Goal: Task Accomplishment & Management: Manage account settings

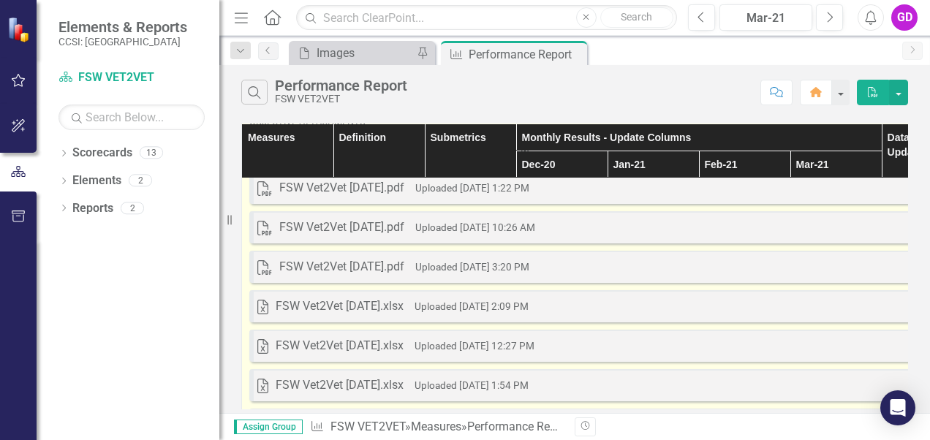
click at [641, 337] on div "Excel FSW Vet2Vet [DATE].xlsx Uploaded [DATE] 12:27 PM Download" at bounding box center [607, 346] width 716 height 32
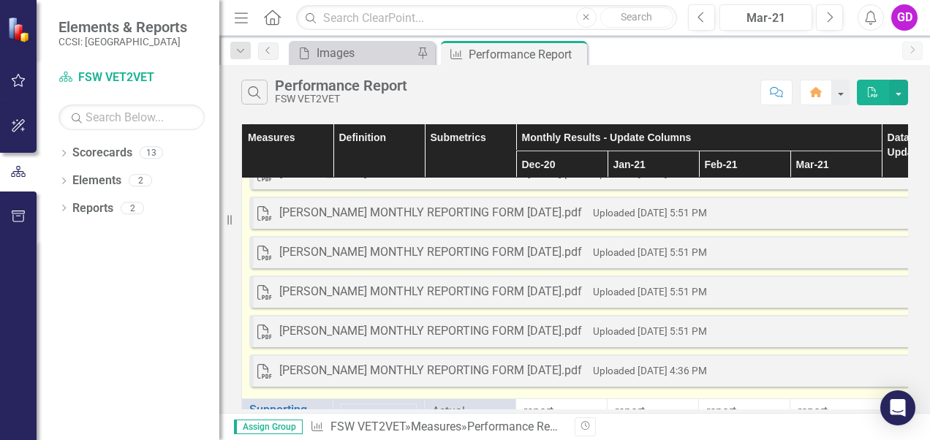
scroll to position [1841, 0]
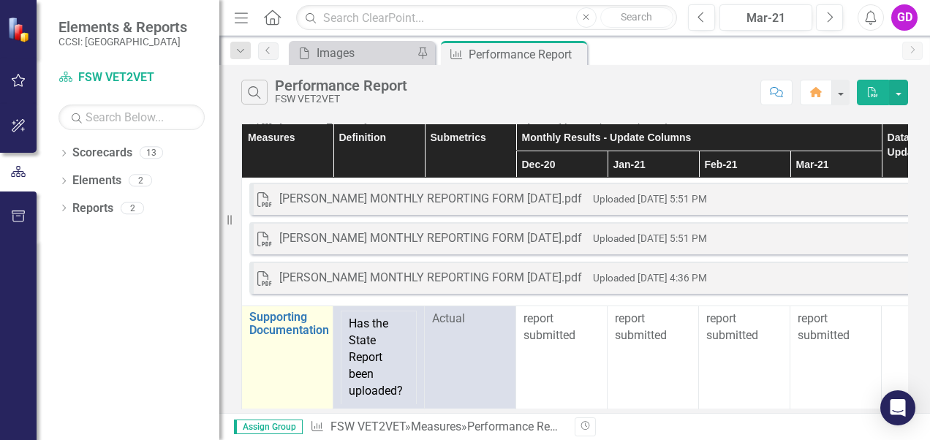
click at [277, 354] on td "Supporting Documentation Link Open Element" at bounding box center [287, 357] width 91 height 102
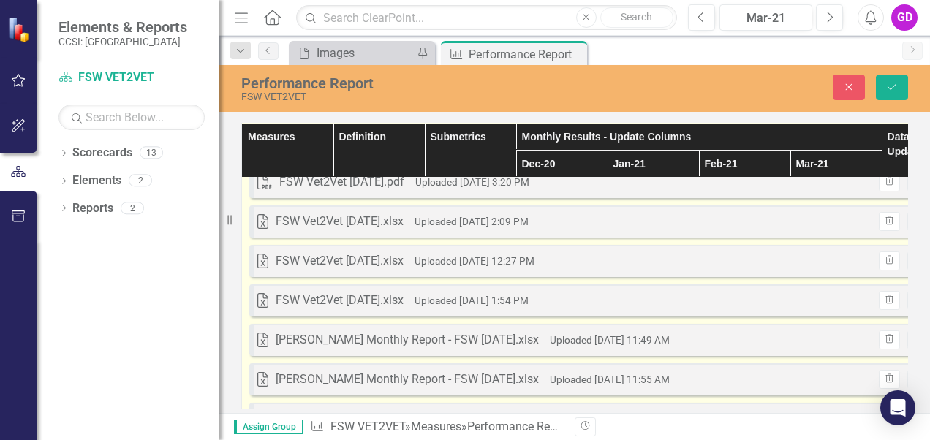
scroll to position [0, 0]
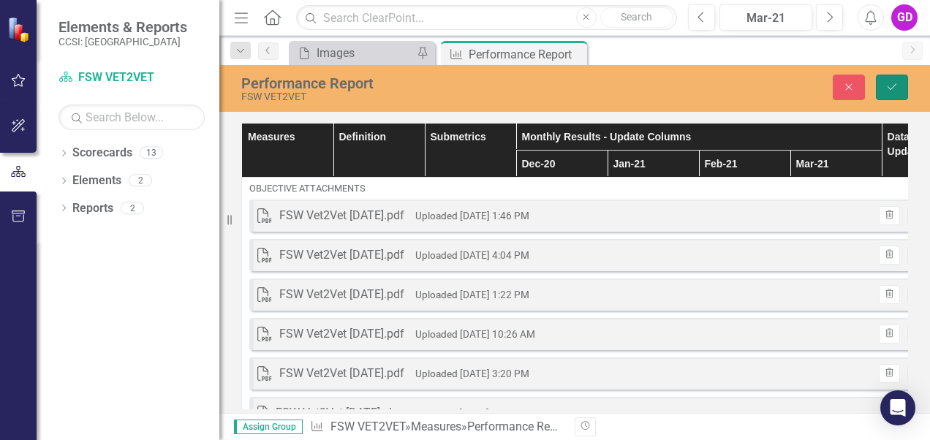
click at [897, 89] on icon "Save" at bounding box center [892, 87] width 13 height 10
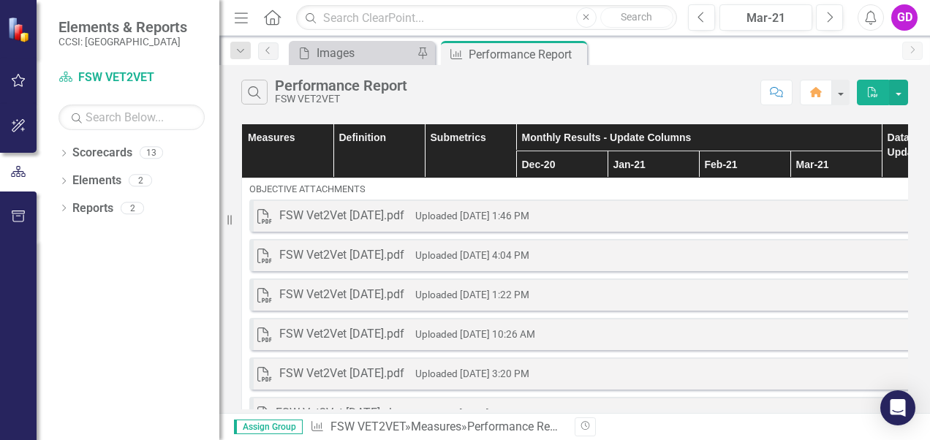
click at [910, 20] on div "GD" at bounding box center [905, 17] width 26 height 26
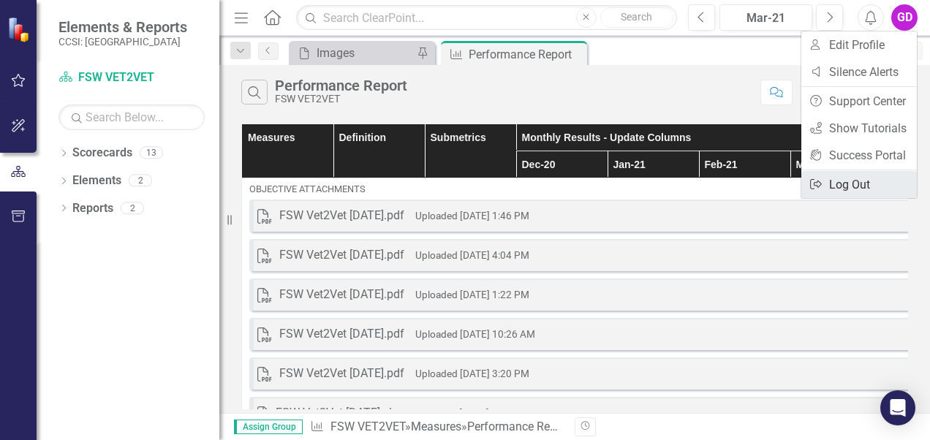
click at [851, 189] on link "Logout Log Out" at bounding box center [860, 184] width 116 height 27
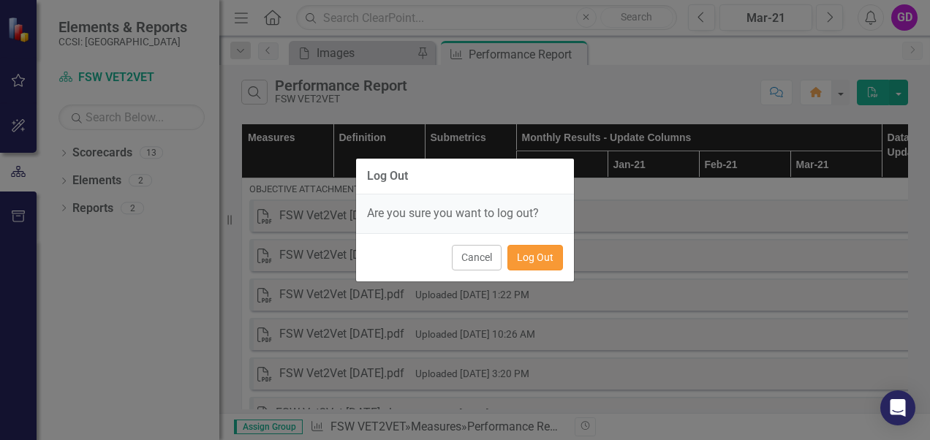
click at [538, 253] on button "Log Out" at bounding box center [536, 258] width 56 height 26
